Goal: Task Accomplishment & Management: Complete application form

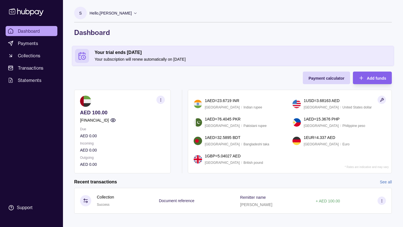
click at [32, 7] on icon at bounding box center [26, 12] width 37 height 10
click at [109, 13] on p "Hello, [PERSON_NAME]" at bounding box center [111, 13] width 42 height 6
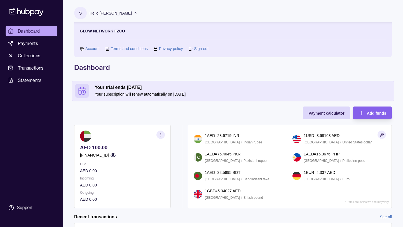
click at [200, 48] on link "Sign out" at bounding box center [201, 49] width 14 height 6
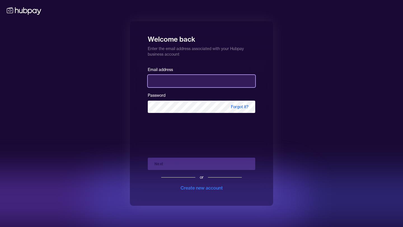
click at [174, 81] on input "email" at bounding box center [201, 81] width 107 height 12
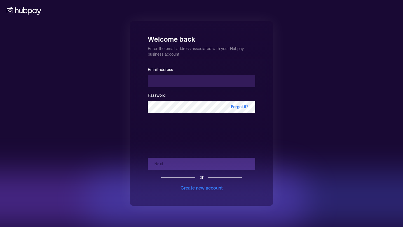
click at [212, 186] on div "Create new account" at bounding box center [201, 188] width 42 height 7
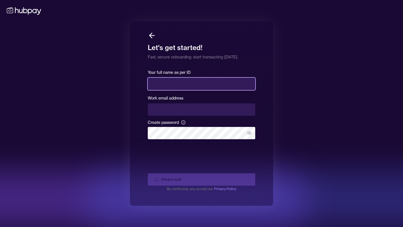
click at [185, 85] on input "text" at bounding box center [201, 84] width 107 height 12
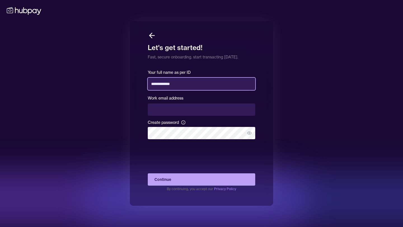
type input "**********"
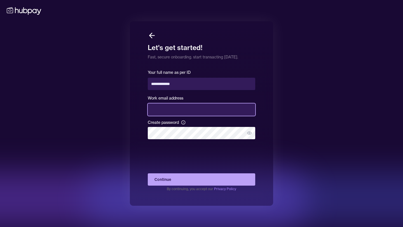
click at [178, 107] on input "email" at bounding box center [201, 110] width 107 height 12
type input "**********"
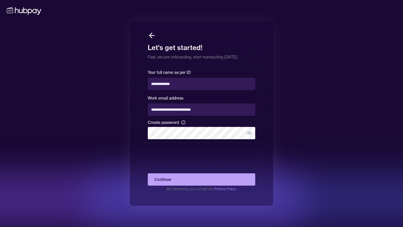
click at [297, 127] on div "**********" at bounding box center [201, 113] width 403 height 227
click at [227, 181] on button "Continue" at bounding box center [201, 179] width 107 height 12
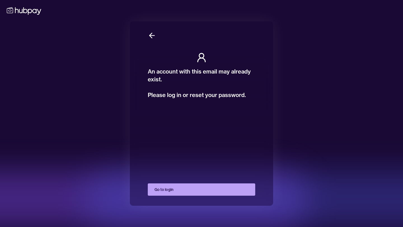
click at [168, 184] on button "Go to login" at bounding box center [201, 190] width 107 height 12
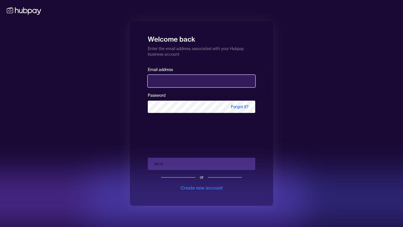
click at [210, 86] on input "email" at bounding box center [201, 81] width 107 height 12
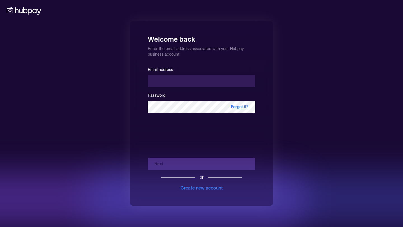
click at [200, 59] on div "Welcome back Enter the email address associated with your Hubpay business accou…" at bounding box center [201, 113] width 143 height 185
click at [197, 190] on div "Create new account" at bounding box center [201, 188] width 42 height 7
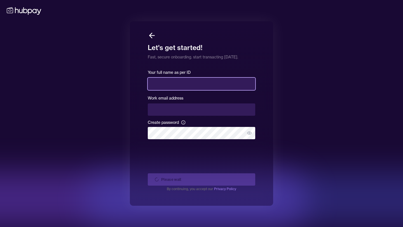
click at [178, 84] on input "text" at bounding box center [201, 84] width 107 height 12
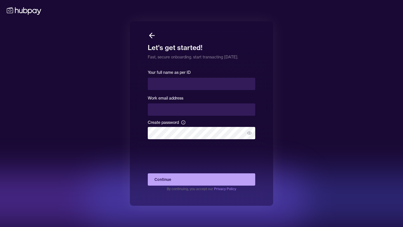
click at [151, 35] on icon at bounding box center [152, 35] width 8 height 8
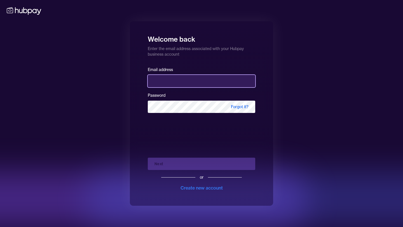
click at [161, 82] on input "email" at bounding box center [201, 81] width 107 height 12
type input "**********"
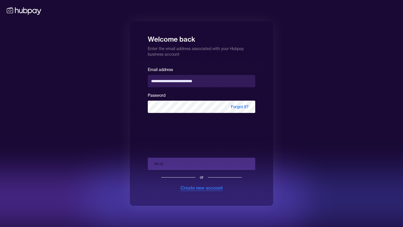
click at [201, 186] on div "Create new account" at bounding box center [201, 188] width 42 height 7
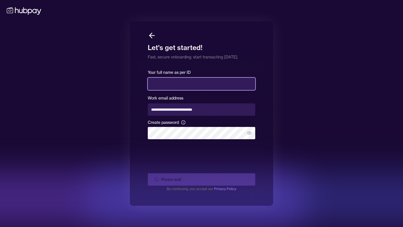
click at [180, 85] on input "text" at bounding box center [201, 84] width 107 height 12
type input "*"
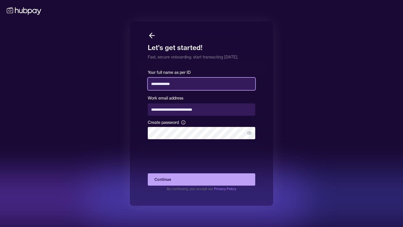
type input "**********"
click at [250, 178] on button "Continue" at bounding box center [201, 179] width 107 height 12
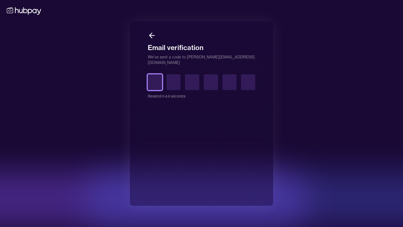
type input "*"
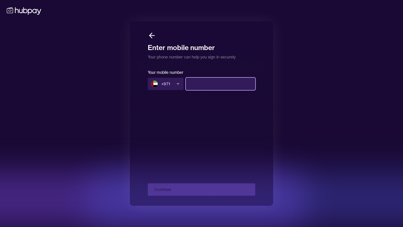
click at [200, 84] on input at bounding box center [220, 84] width 69 height 12
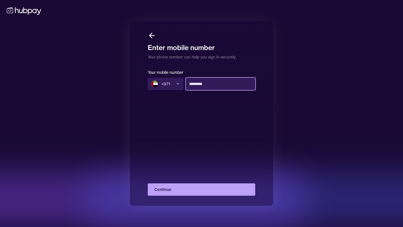
type input "*********"
click at [177, 189] on button "Continue" at bounding box center [201, 190] width 107 height 12
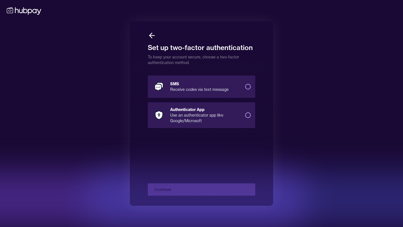
click at [210, 109] on div "Authenticator App" at bounding box center [205, 110] width 71 height 6
click at [245, 112] on button "Authenticator App Use an authenticator app like Google/Microsoft" at bounding box center [248, 115] width 6 height 6
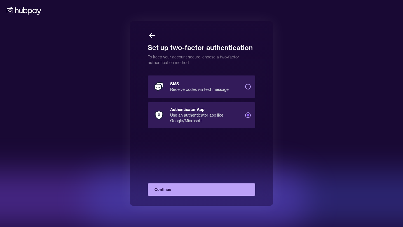
click at [208, 189] on button "Continue" at bounding box center [201, 190] width 107 height 12
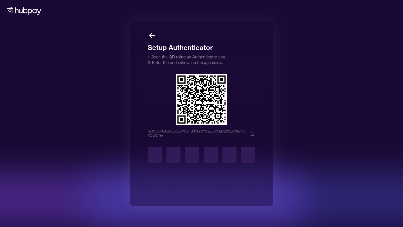
type input "*"
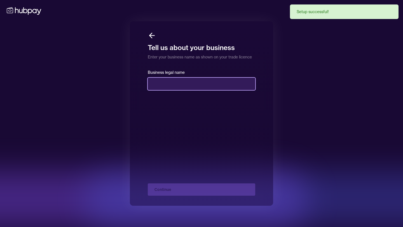
click at [179, 83] on input "text" at bounding box center [201, 84] width 107 height 12
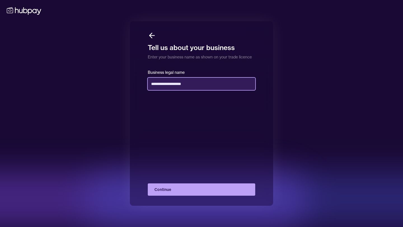
type input "**********"
click at [189, 189] on button "Continue" at bounding box center [201, 190] width 107 height 12
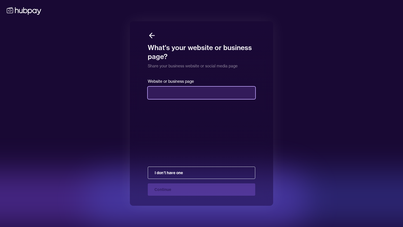
click at [180, 96] on input "text" at bounding box center [201, 93] width 107 height 12
type input "*"
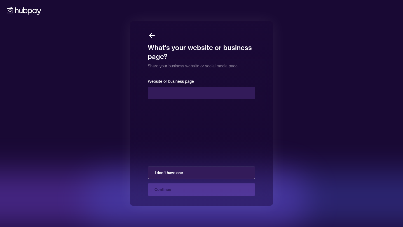
click at [200, 175] on button "I don't have one" at bounding box center [201, 173] width 107 height 12
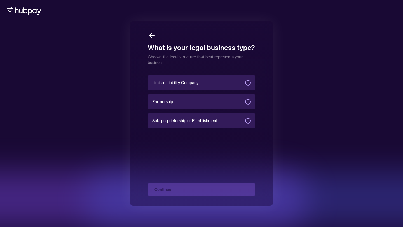
click at [192, 85] on span "Limited Liability Company" at bounding box center [175, 83] width 46 height 6
click at [245, 85] on button "Limited Liability Company" at bounding box center [248, 83] width 6 height 6
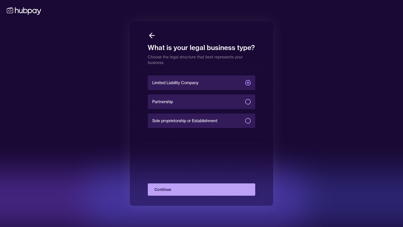
click at [186, 189] on button "Continue" at bounding box center [201, 190] width 107 height 12
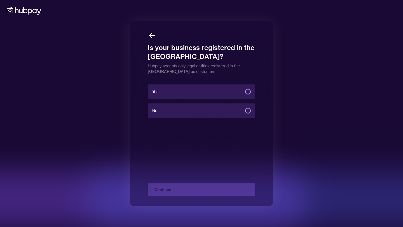
click at [183, 90] on label "Yes" at bounding box center [201, 92] width 107 height 15
click at [245, 90] on button "Yes" at bounding box center [248, 92] width 6 height 6
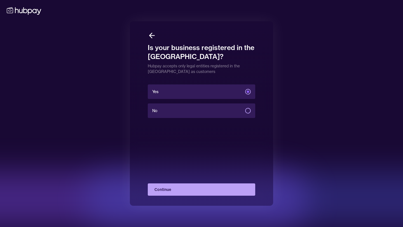
click at [180, 193] on button "Continue" at bounding box center [201, 190] width 107 height 12
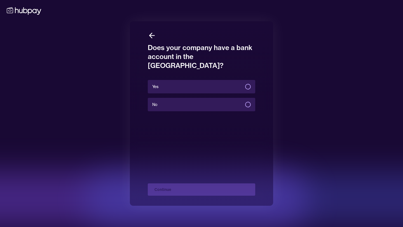
click at [203, 80] on label "Yes" at bounding box center [201, 86] width 107 height 13
click at [245, 84] on button "Yes" at bounding box center [248, 87] width 6 height 6
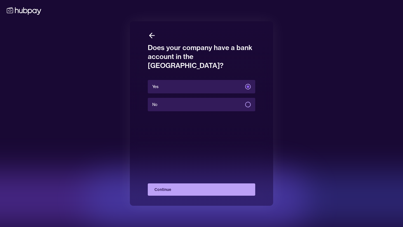
click at [210, 98] on label "No" at bounding box center [201, 104] width 107 height 13
click at [245, 102] on button "No" at bounding box center [248, 105] width 6 height 6
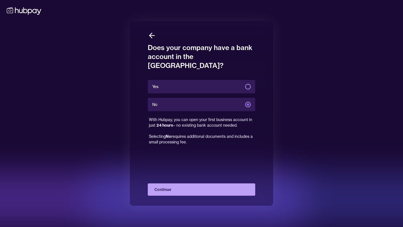
click at [180, 196] on div "Does your company have a bank account in the [GEOGRAPHIC_DATA]? Yes No With Hub…" at bounding box center [201, 113] width 143 height 185
click at [176, 188] on button "Continue" at bounding box center [201, 190] width 107 height 12
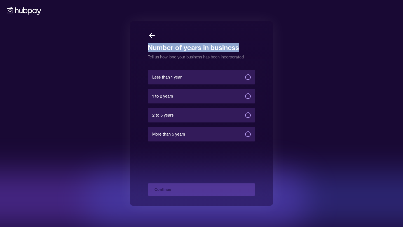
drag, startPoint x: 147, startPoint y: 50, endPoint x: 239, endPoint y: 48, distance: 91.8
click at [239, 48] on div "Number of years in business Tell us how long your business has been incorporate…" at bounding box center [201, 113] width 143 height 185
click at [210, 76] on label "Less than 1 year" at bounding box center [201, 77] width 107 height 15
click at [245, 76] on button "Less than 1 year" at bounding box center [248, 77] width 6 height 6
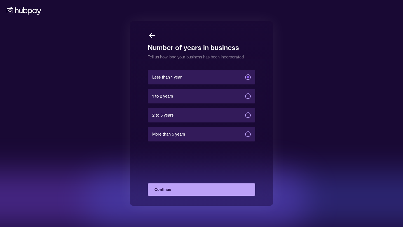
click at [169, 190] on button "Continue" at bounding box center [201, 190] width 107 height 12
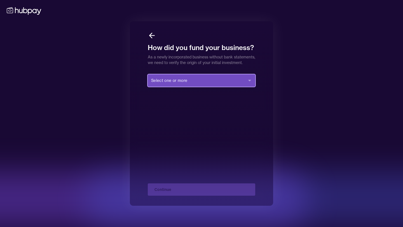
click at [196, 87] on button "Select one or more" at bounding box center [201, 80] width 107 height 12
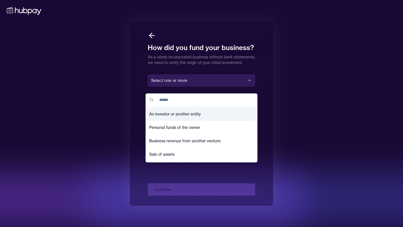
click at [268, 106] on div "How did you fund your business? As a newly incorporated business without bank s…" at bounding box center [201, 113] width 143 height 185
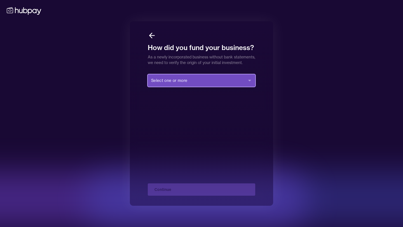
click at [237, 86] on button "Select one or more" at bounding box center [201, 80] width 107 height 12
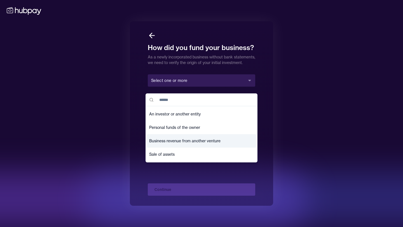
click at [180, 141] on span "Business revenue from another venture" at bounding box center [184, 141] width 71 height 6
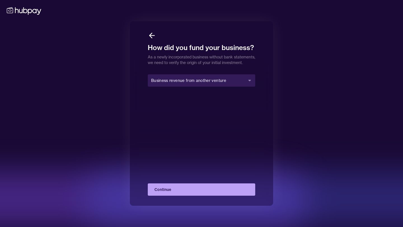
click at [177, 188] on button "Continue" at bounding box center [201, 190] width 107 height 12
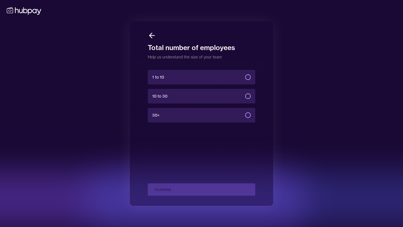
click at [196, 79] on label "1 to 10" at bounding box center [201, 77] width 107 height 15
click at [245, 79] on button "1 to 10" at bounding box center [248, 77] width 6 height 6
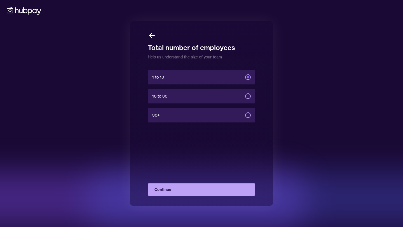
click at [179, 191] on button "Continue" at bounding box center [201, 190] width 107 height 12
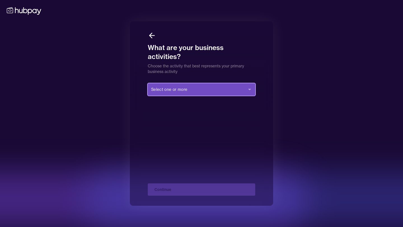
click at [186, 89] on button "Select one or more" at bounding box center [201, 89] width 107 height 12
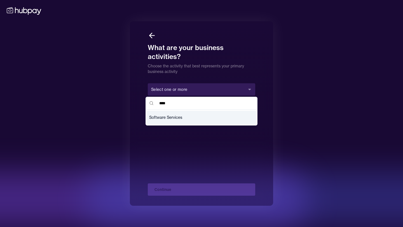
type input "****"
click at [166, 116] on span "Software Services" at bounding box center [165, 118] width 33 height 6
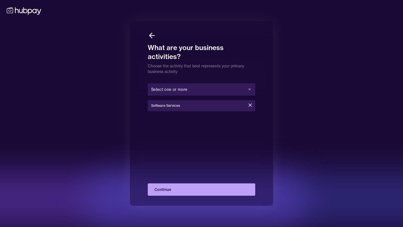
click at [184, 186] on button "Continue" at bounding box center [201, 190] width 107 height 12
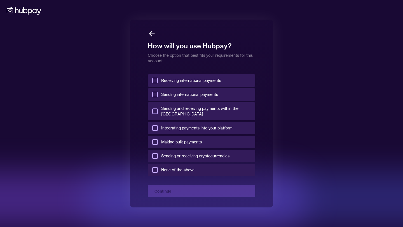
click at [153, 82] on button "Receiving international payments" at bounding box center [155, 81] width 6 height 6
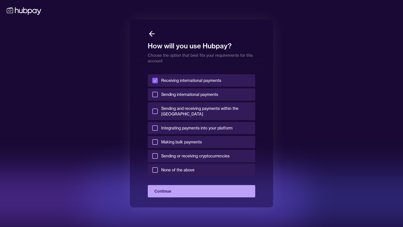
click at [155, 96] on button "Sending international payments" at bounding box center [155, 95] width 6 height 6
click at [154, 110] on button "Sending and receiving payments within the [GEOGRAPHIC_DATA]" at bounding box center [155, 112] width 6 height 6
click at [179, 194] on button "Continue" at bounding box center [201, 191] width 107 height 12
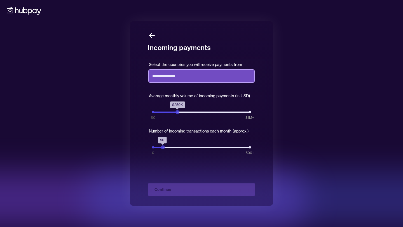
click at [184, 77] on input "text" at bounding box center [201, 76] width 105 height 12
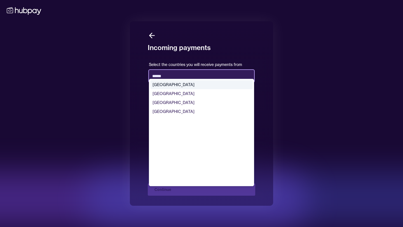
click at [176, 89] on div "[GEOGRAPHIC_DATA]" at bounding box center [201, 84] width 102 height 9
type input "******"
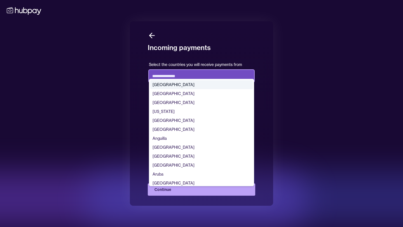
click at [188, 77] on input "text" at bounding box center [201, 76] width 105 height 12
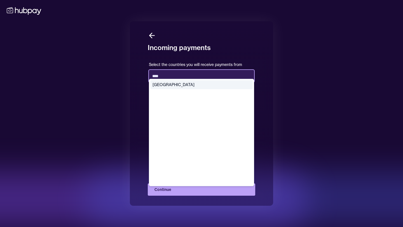
click at [172, 86] on div "[GEOGRAPHIC_DATA]" at bounding box center [201, 84] width 102 height 9
type input "****"
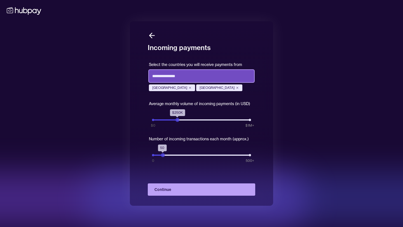
click at [179, 81] on div "[GEOGRAPHIC_DATA] [GEOGRAPHIC_DATA]" at bounding box center [201, 80] width 105 height 24
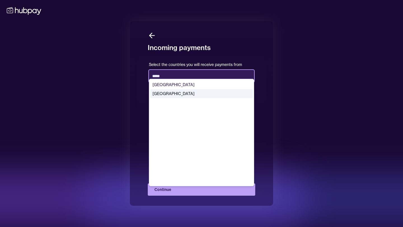
click at [173, 96] on div "[GEOGRAPHIC_DATA]" at bounding box center [201, 93] width 102 height 9
type input "*****"
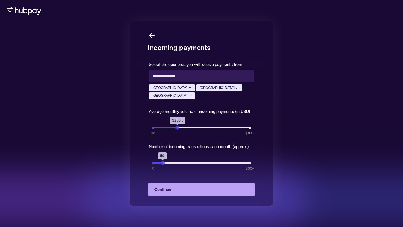
click at [214, 102] on div "Select the countries you will receive payments from [GEOGRAPHIC_DATA] [GEOGRAPH…" at bounding box center [201, 113] width 105 height 104
drag, startPoint x: 177, startPoint y: 129, endPoint x: 172, endPoint y: 129, distance: 5.0
click at [172, 129] on div "$200K" at bounding box center [172, 128] width 4 height 4
drag, startPoint x: 172, startPoint y: 129, endPoint x: 154, endPoint y: 127, distance: 17.7
click at [154, 127] on div "$20K" at bounding box center [155, 128] width 4 height 4
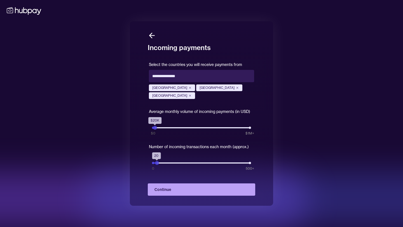
drag, startPoint x: 165, startPoint y: 164, endPoint x: 158, endPoint y: 163, distance: 6.5
click at [158, 163] on div "20" at bounding box center [157, 163] width 4 height 4
click at [161, 187] on button "Continue" at bounding box center [201, 190] width 107 height 12
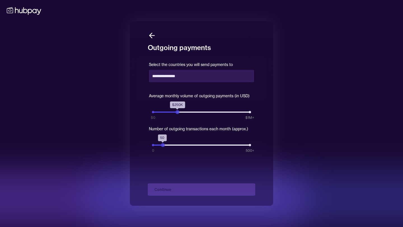
click at [295, 95] on div "Outgoing payments Select the countries you will send payments to Average monthl…" at bounding box center [201, 113] width 403 height 227
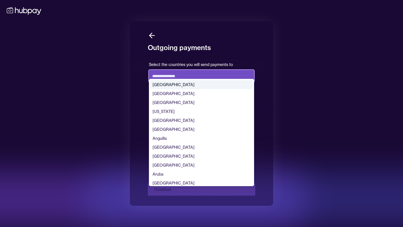
click at [192, 73] on input "text" at bounding box center [201, 76] width 105 height 12
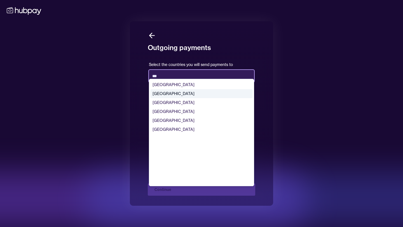
click at [174, 97] on div "[GEOGRAPHIC_DATA]" at bounding box center [201, 93] width 102 height 9
type input "***"
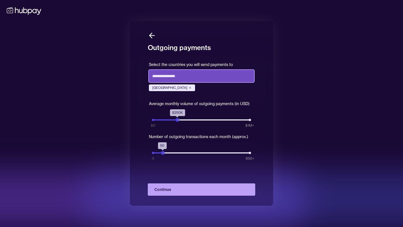
click at [184, 79] on div "[GEOGRAPHIC_DATA]" at bounding box center [201, 80] width 105 height 24
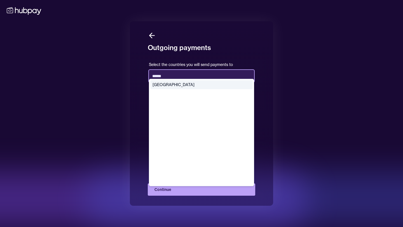
click at [174, 86] on div "[GEOGRAPHIC_DATA]" at bounding box center [201, 84] width 102 height 9
type input "******"
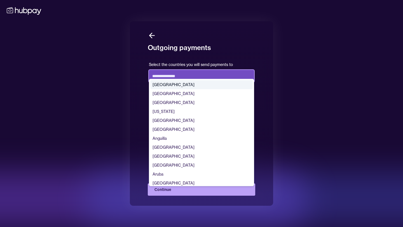
click at [158, 72] on input "text" at bounding box center [201, 76] width 105 height 12
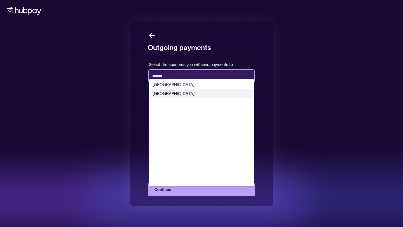
click at [173, 94] on div "[GEOGRAPHIC_DATA]" at bounding box center [201, 93] width 102 height 9
type input "*******"
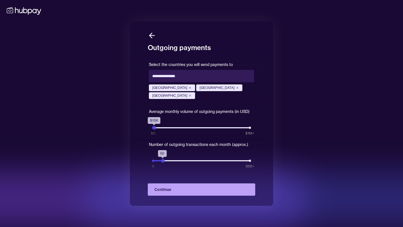
drag, startPoint x: 177, startPoint y: 128, endPoint x: 154, endPoint y: 126, distance: 23.5
click at [154, 126] on div "$10K" at bounding box center [154, 128] width 4 height 4
drag, startPoint x: 162, startPoint y: 162, endPoint x: 155, endPoint y: 162, distance: 6.4
click at [155, 162] on div "20" at bounding box center [157, 161] width 4 height 4
click at [163, 193] on button "Continue" at bounding box center [201, 190] width 107 height 12
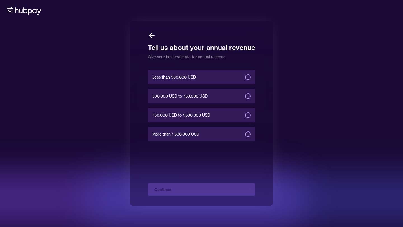
click at [178, 79] on span "Less than 500,000 USD" at bounding box center [174, 77] width 44 height 6
click at [245, 79] on button "Less than 500,000 USD" at bounding box center [248, 77] width 6 height 6
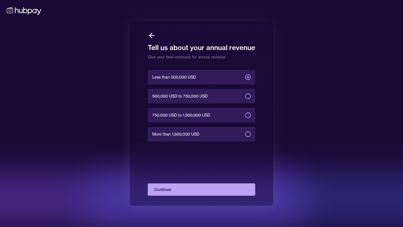
click at [178, 194] on button "Continue" at bounding box center [201, 190] width 107 height 12
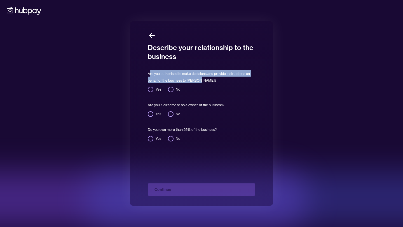
drag, startPoint x: 149, startPoint y: 72, endPoint x: 206, endPoint y: 78, distance: 56.5
click at [206, 78] on div "Are you authorised to make decisions and provide instructions on behalf of the …" at bounding box center [201, 81] width 107 height 22
click at [191, 73] on label "Are you authorised to make decisions and provide instructions on behalf of the …" at bounding box center [199, 77] width 102 height 11
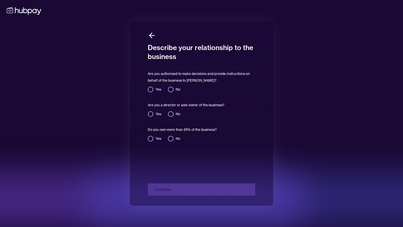
click at [202, 79] on div "Are you authorised to make decisions and provide instructions on behalf of the …" at bounding box center [201, 81] width 107 height 22
click at [149, 90] on button "Yes" at bounding box center [151, 90] width 6 height 6
click at [151, 113] on button "Yes" at bounding box center [151, 114] width 6 height 6
click at [170, 137] on button "No" at bounding box center [171, 139] width 6 height 6
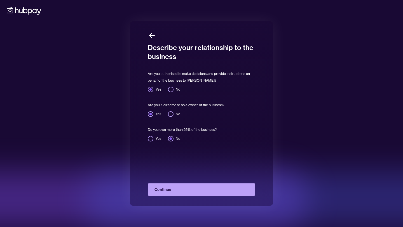
click at [189, 192] on button "Continue" at bounding box center [201, 190] width 107 height 12
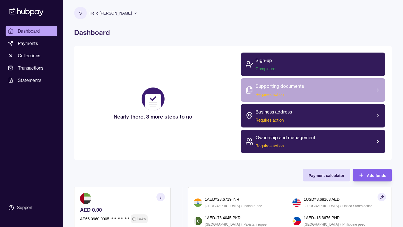
click at [320, 87] on div "Supporting documents Requires action" at bounding box center [313, 90] width 144 height 24
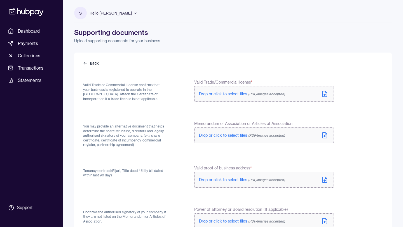
click at [230, 94] on span "Drop or click to select files (PDF/Images accepted)" at bounding box center [242, 94] width 86 height 5
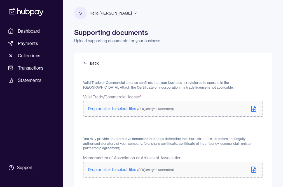
click at [103, 110] on span "Drop or click to select files (PDF/Images accepted)" at bounding box center [131, 108] width 86 height 5
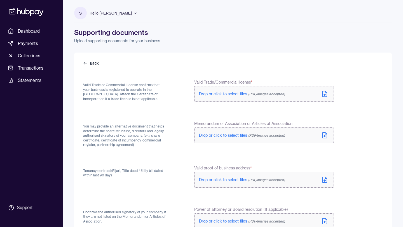
click at [221, 92] on span "Drop or click to select files (PDF/Images accepted)" at bounding box center [242, 94] width 86 height 5
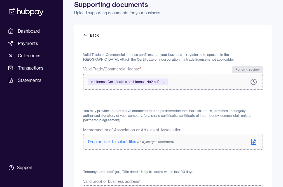
scroll to position [27, 0]
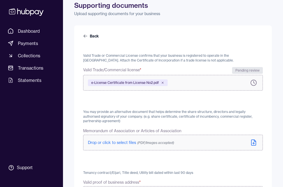
click at [115, 143] on span "Drop or click to select files (PDF/Images accepted)" at bounding box center [131, 142] width 86 height 5
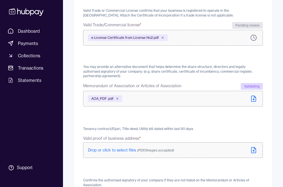
scroll to position [97, 0]
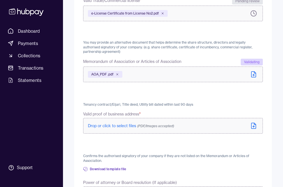
click at [101, 126] on span "Drop or click to select files (PDF/Images accepted)" at bounding box center [131, 125] width 86 height 5
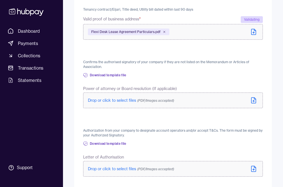
scroll to position [205, 0]
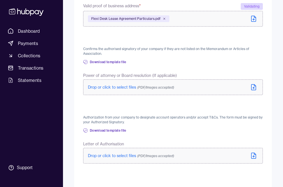
click at [113, 87] on span "Drop or click to select files (PDF/Images accepted)" at bounding box center [131, 87] width 86 height 5
click at [102, 85] on p "Drop or click to select files (PDF/Images accepted)" at bounding box center [131, 88] width 86 height 6
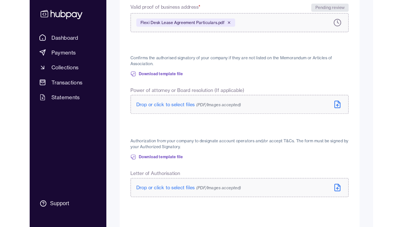
scroll to position [112, 0]
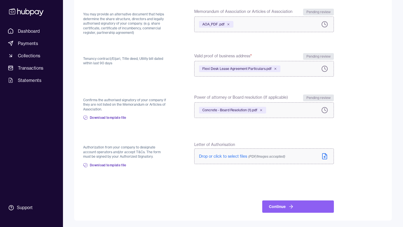
click at [225, 156] on span "Drop or click to select files (PDF/Images accepted)" at bounding box center [242, 156] width 86 height 5
click at [271, 155] on span "(PDF/Images accepted)" at bounding box center [266, 156] width 37 height 4
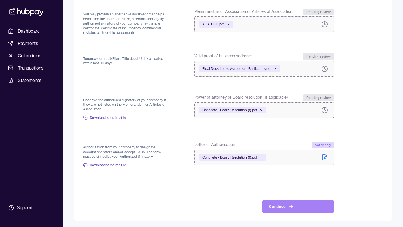
click at [281, 205] on button "Continue" at bounding box center [298, 207] width 72 height 12
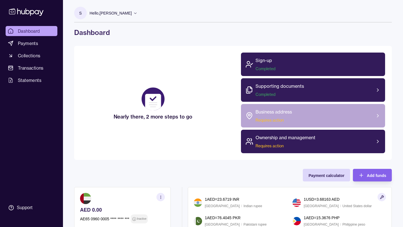
click at [278, 111] on p "Business address" at bounding box center [273, 112] width 36 height 7
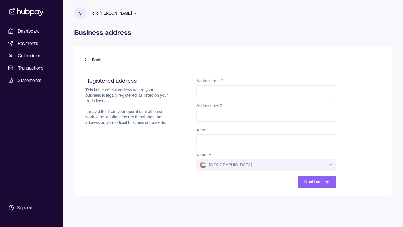
click at [251, 92] on input "Address line 1 *" at bounding box center [266, 91] width 140 height 12
paste input "**********"
type input "**********"
click at [213, 117] on input "Address line 2" at bounding box center [266, 116] width 140 height 12
paste input "**********"
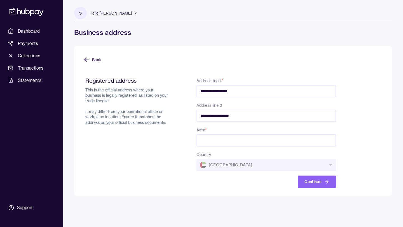
type input "**********"
click at [218, 141] on input "Area *" at bounding box center [266, 140] width 140 height 12
paste input "**********"
type input "**********"
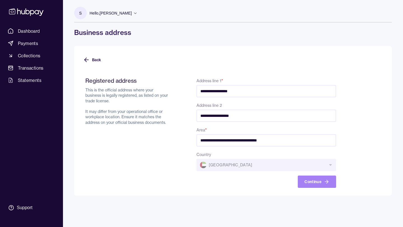
click at [330, 179] on button "Continue" at bounding box center [317, 182] width 38 height 12
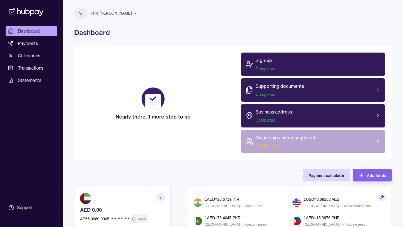
click at [325, 144] on div "Ownership and management Requires action" at bounding box center [313, 142] width 144 height 24
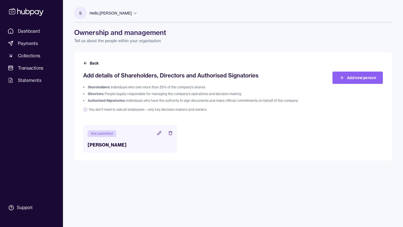
click at [109, 133] on div "Not submitted" at bounding box center [102, 133] width 29 height 7
click at [158, 133] on icon at bounding box center [159, 133] width 4 height 4
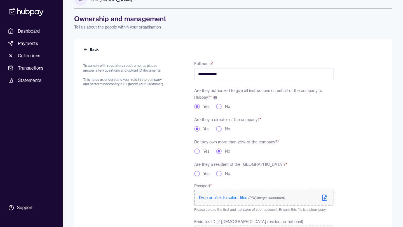
scroll to position [29, 0]
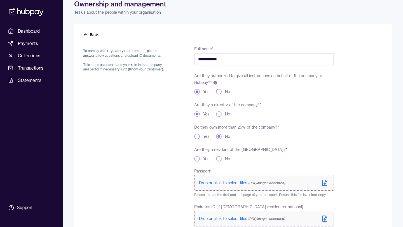
click at [197, 159] on button "Yes" at bounding box center [197, 159] width 6 height 6
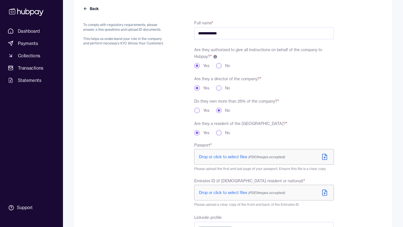
scroll to position [77, 0]
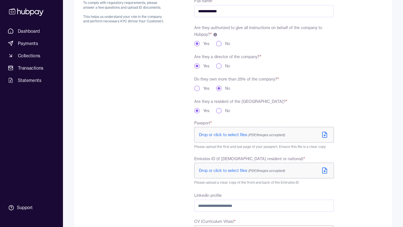
click at [219, 135] on span "Drop or click to select files (PDF/Images accepted)" at bounding box center [242, 134] width 86 height 5
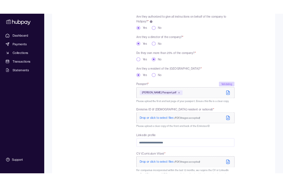
scroll to position [114, 0]
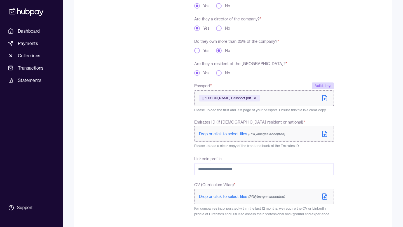
click at [224, 132] on span "Drop or click to select files (PDF/Images accepted)" at bounding box center [242, 134] width 86 height 5
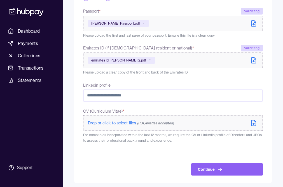
scroll to position [205, 0]
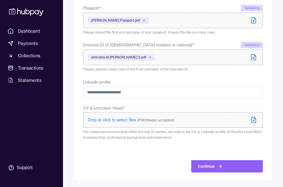
click at [128, 94] on input "Linkedin profile" at bounding box center [173, 92] width 180 height 12
paste input "**********"
type input "**********"
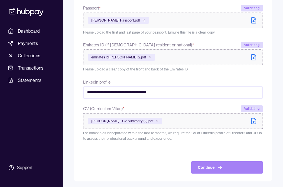
click at [213, 166] on button "Continue" at bounding box center [227, 167] width 72 height 12
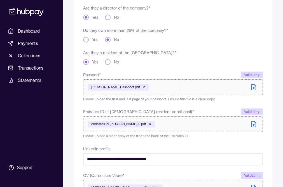
scroll to position [219, 0]
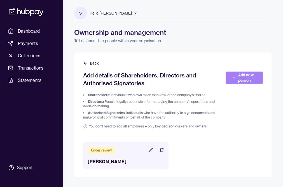
click at [229, 75] on link "Add new person" at bounding box center [244, 78] width 37 height 12
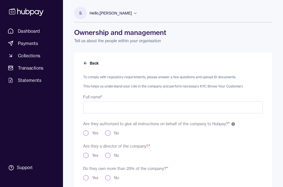
click at [118, 101] on input "Full name *" at bounding box center [173, 107] width 180 height 12
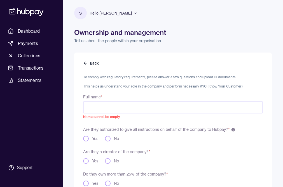
click at [85, 61] on icon at bounding box center [85, 63] width 4 height 4
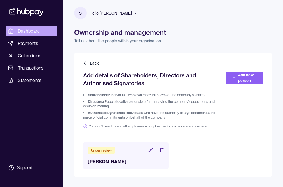
click at [37, 32] on span "Dashboard" at bounding box center [29, 31] width 22 height 7
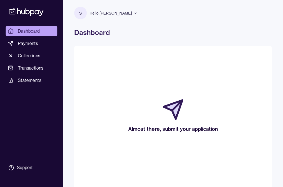
click at [27, 14] on icon at bounding box center [26, 12] width 37 height 10
click at [16, 12] on icon at bounding box center [26, 12] width 37 height 10
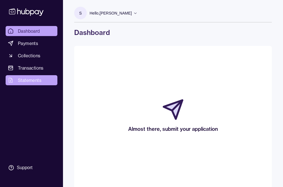
click at [24, 82] on span "Statements" at bounding box center [30, 80] width 24 height 7
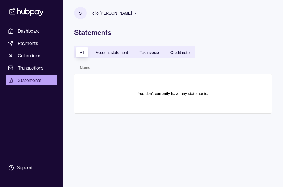
click at [22, 10] on icon at bounding box center [26, 12] width 37 height 10
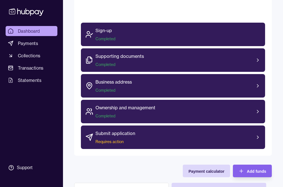
scroll to position [196, 0]
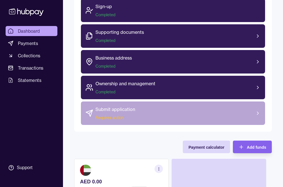
click at [119, 109] on p "Submit application" at bounding box center [115, 109] width 40 height 7
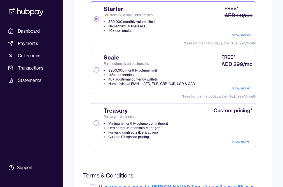
scroll to position [151, 0]
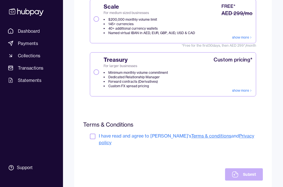
click at [90, 140] on div at bounding box center [93, 139] width 7 height 13
click at [94, 136] on button "button" at bounding box center [93, 137] width 6 height 6
click at [256, 171] on button "Submit" at bounding box center [244, 174] width 38 height 12
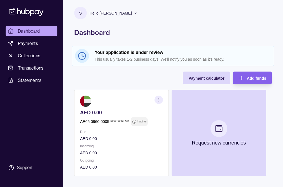
scroll to position [1, 0]
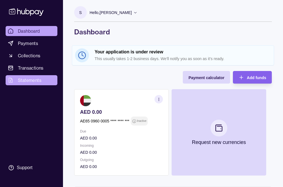
click at [28, 82] on span "Statements" at bounding box center [30, 80] width 24 height 7
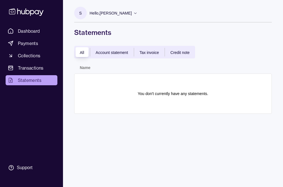
click at [107, 54] on span "Account statement" at bounding box center [112, 52] width 32 height 4
